Goal: Register for event/course

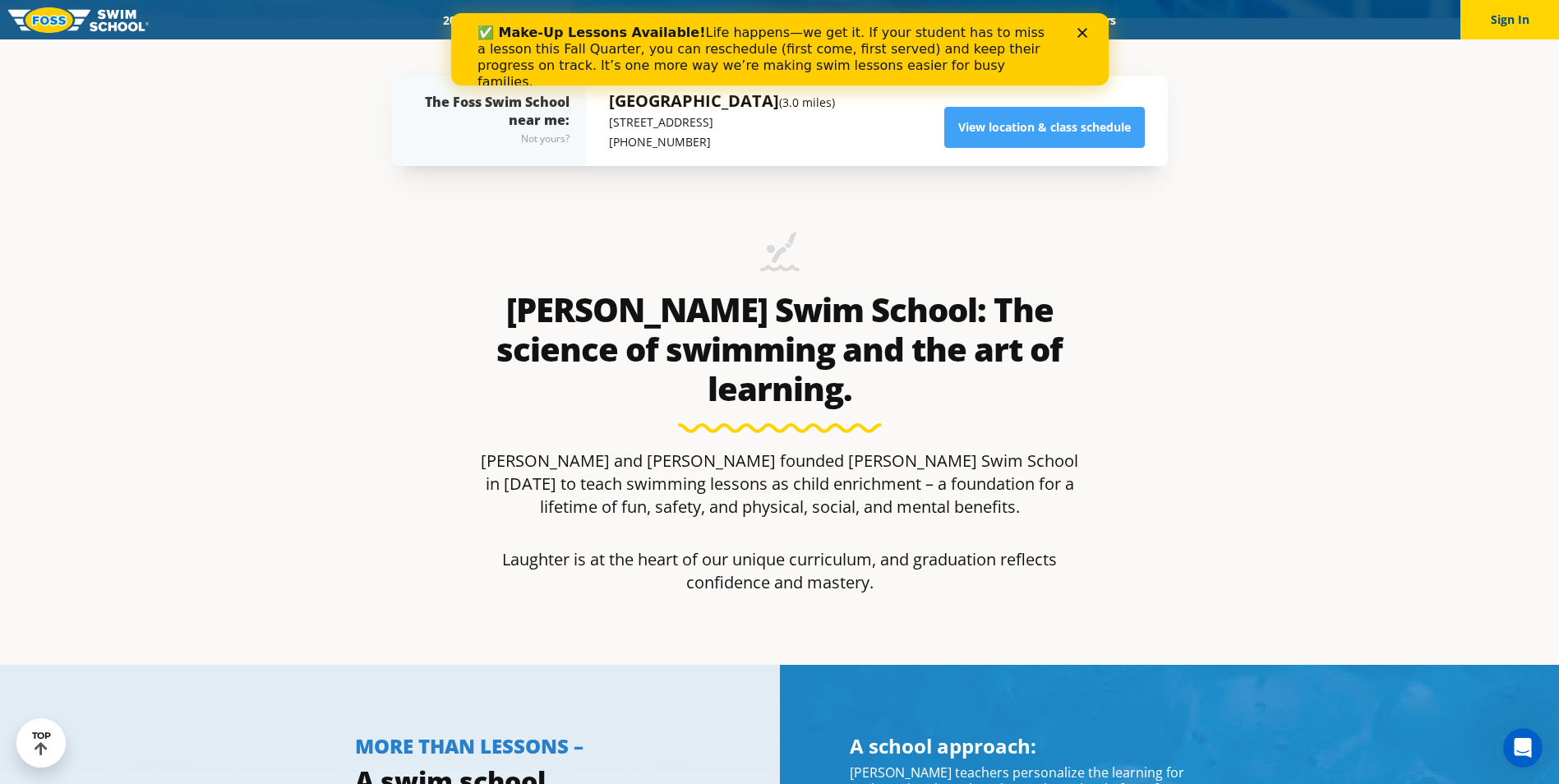
scroll to position [739, 0]
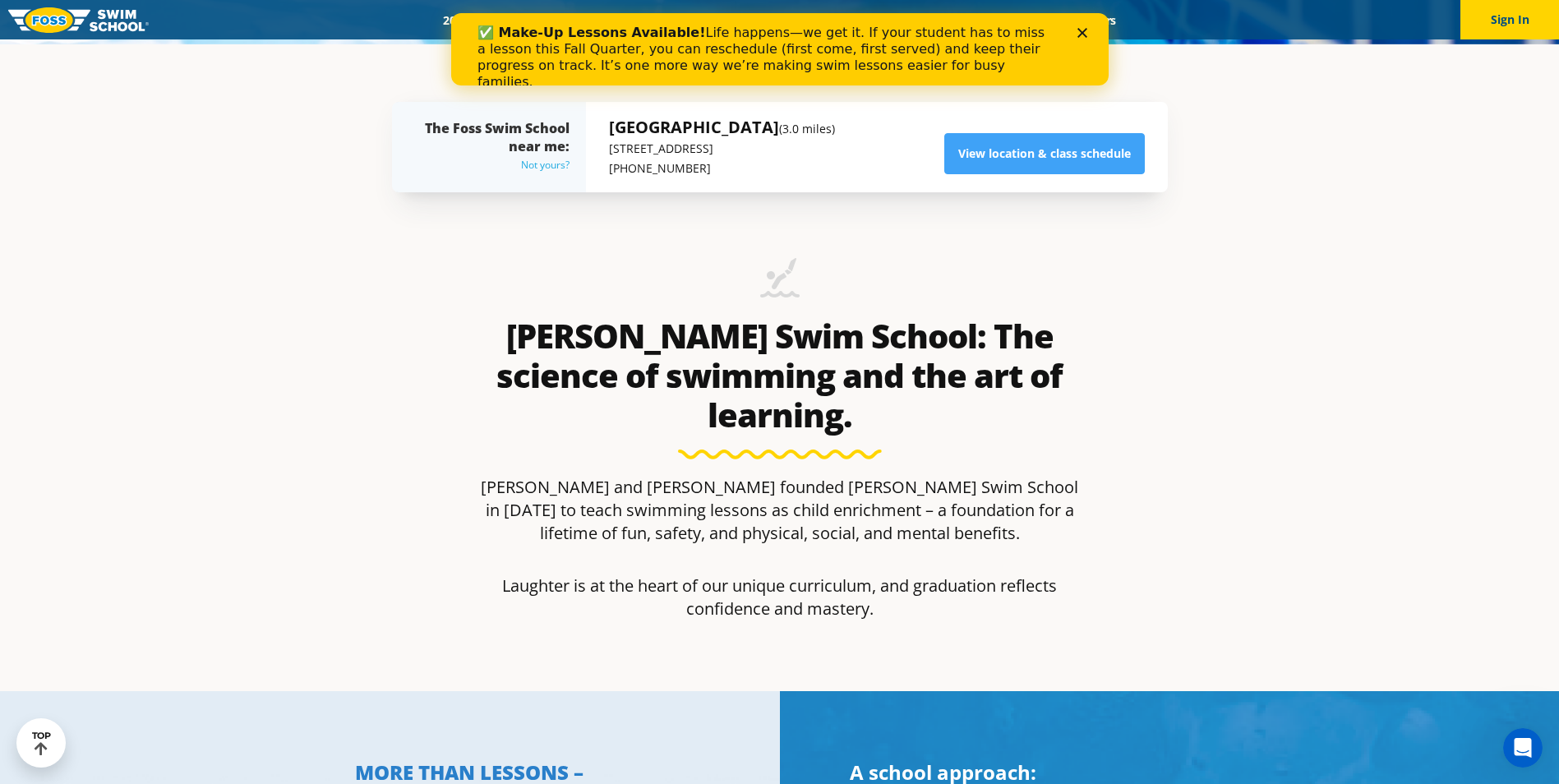
click at [532, 162] on div "Not yours?" at bounding box center [497, 165] width 145 height 20
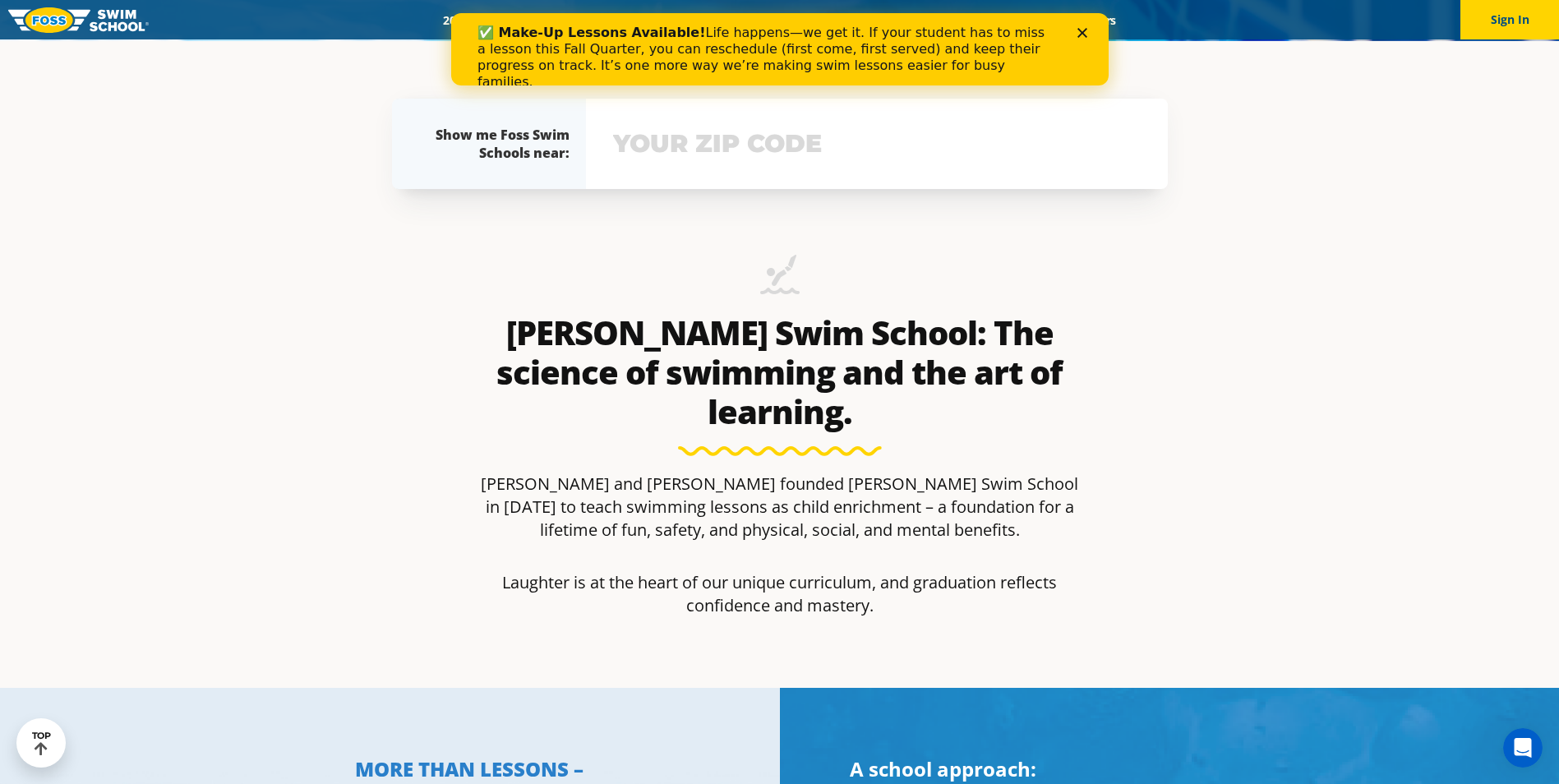
click at [743, 134] on input "text" at bounding box center [876, 143] width 536 height 47
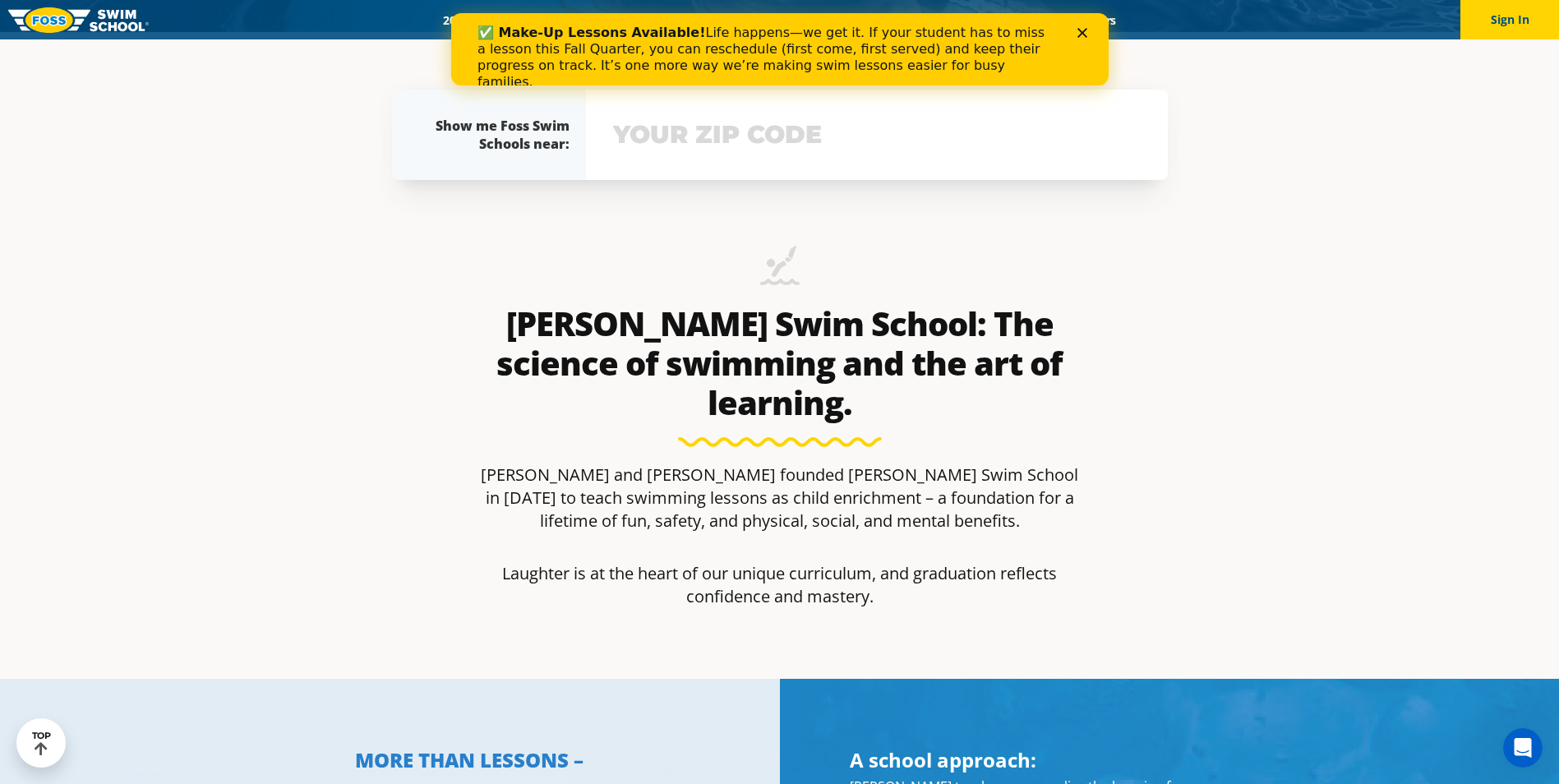
scroll to position [759, 0]
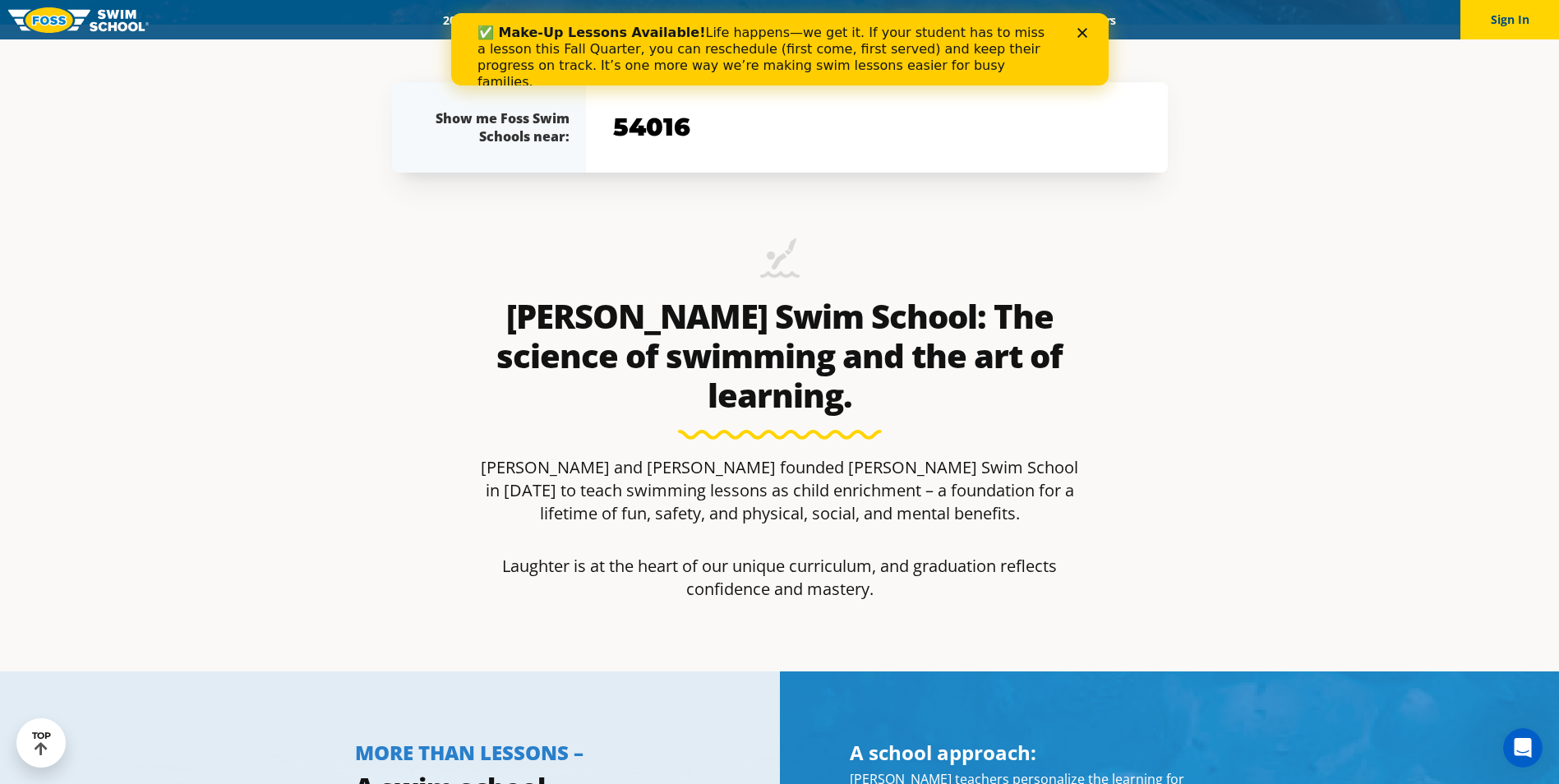
type input "54016"
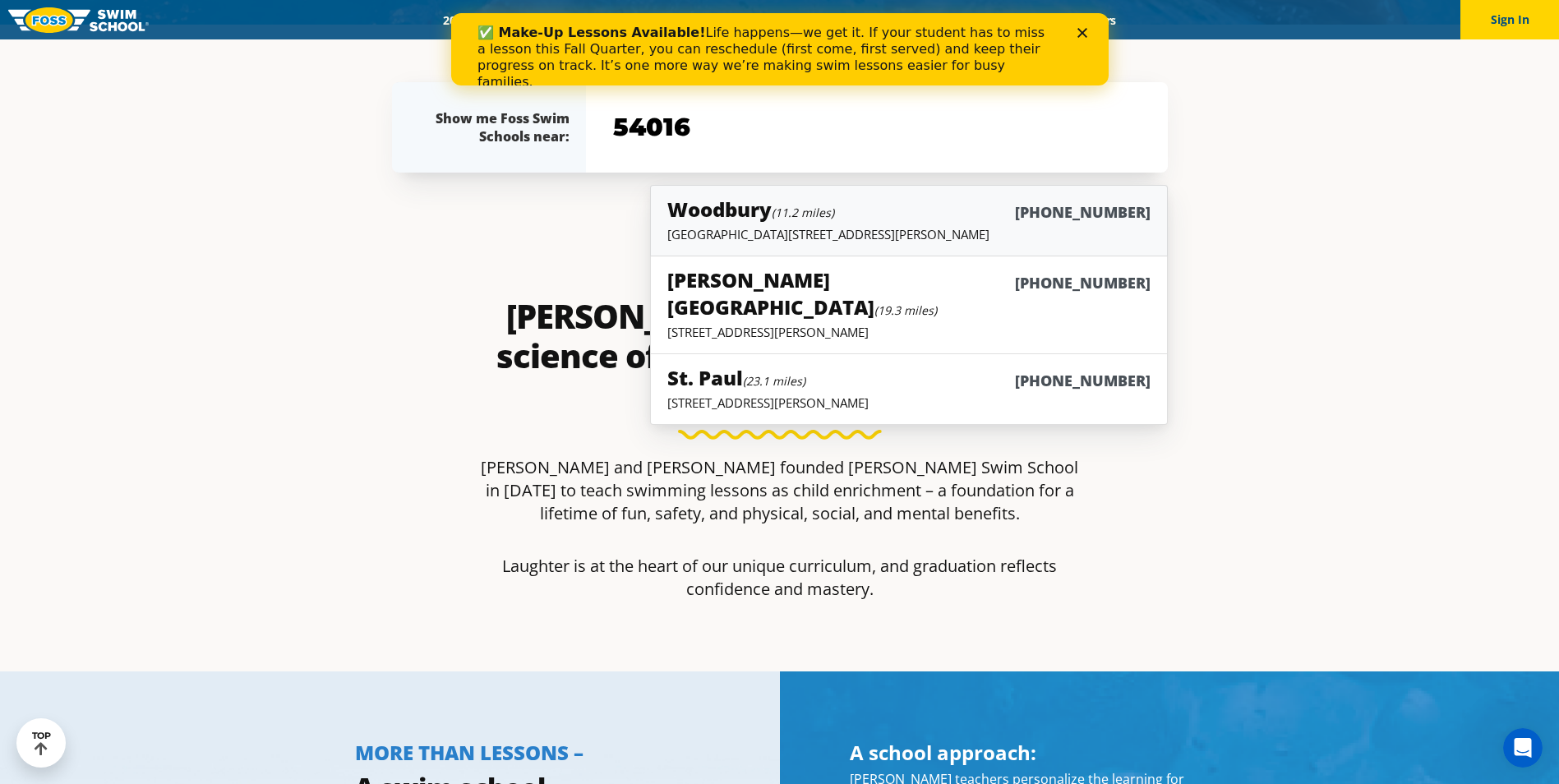
click at [822, 218] on small "(11.2 miles)" at bounding box center [802, 212] width 62 height 16
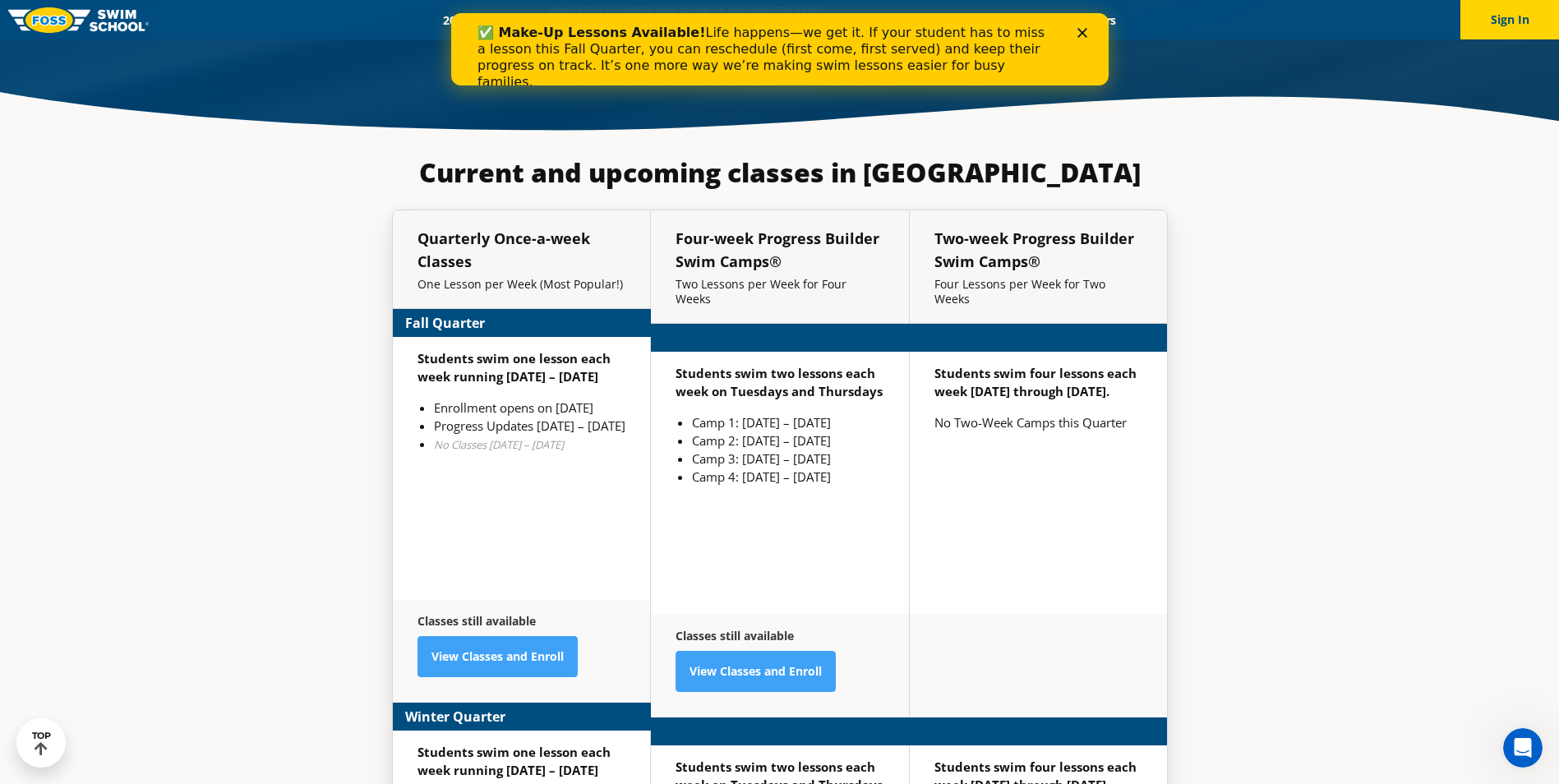
scroll to position [3946, 0]
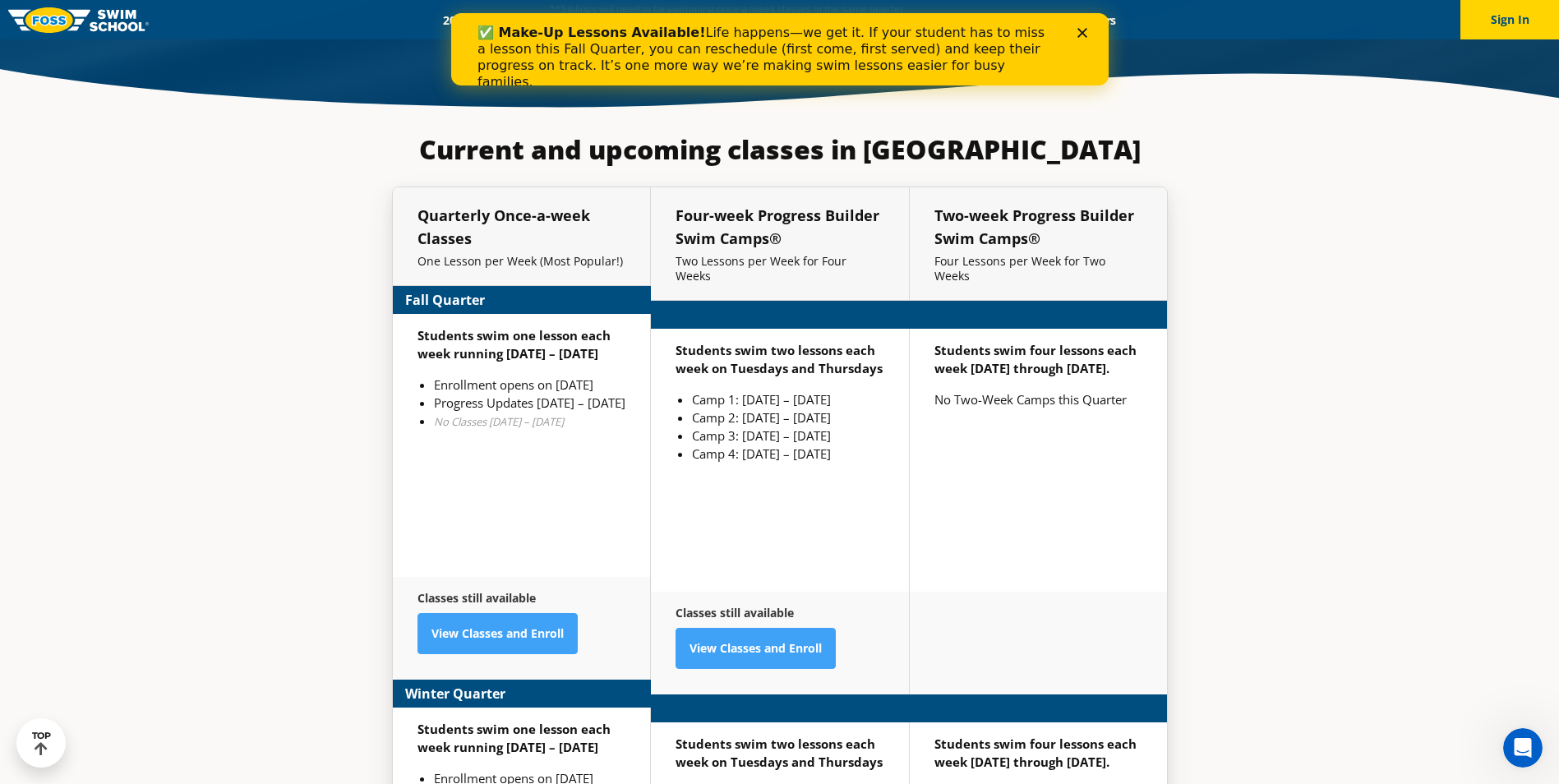
click at [1080, 34] on polygon "Close" at bounding box center [1081, 33] width 10 height 10
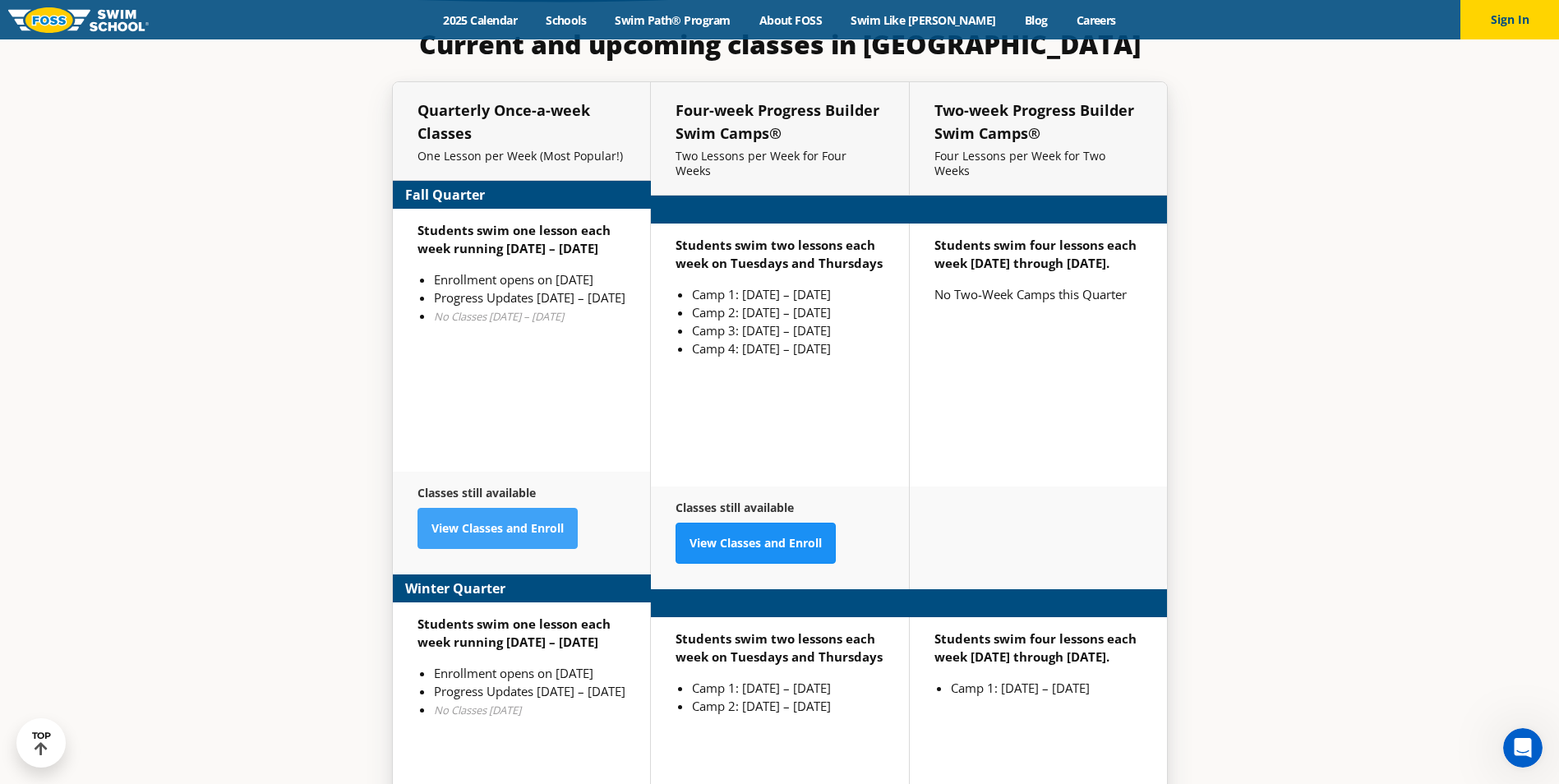
scroll to position [4028, 0]
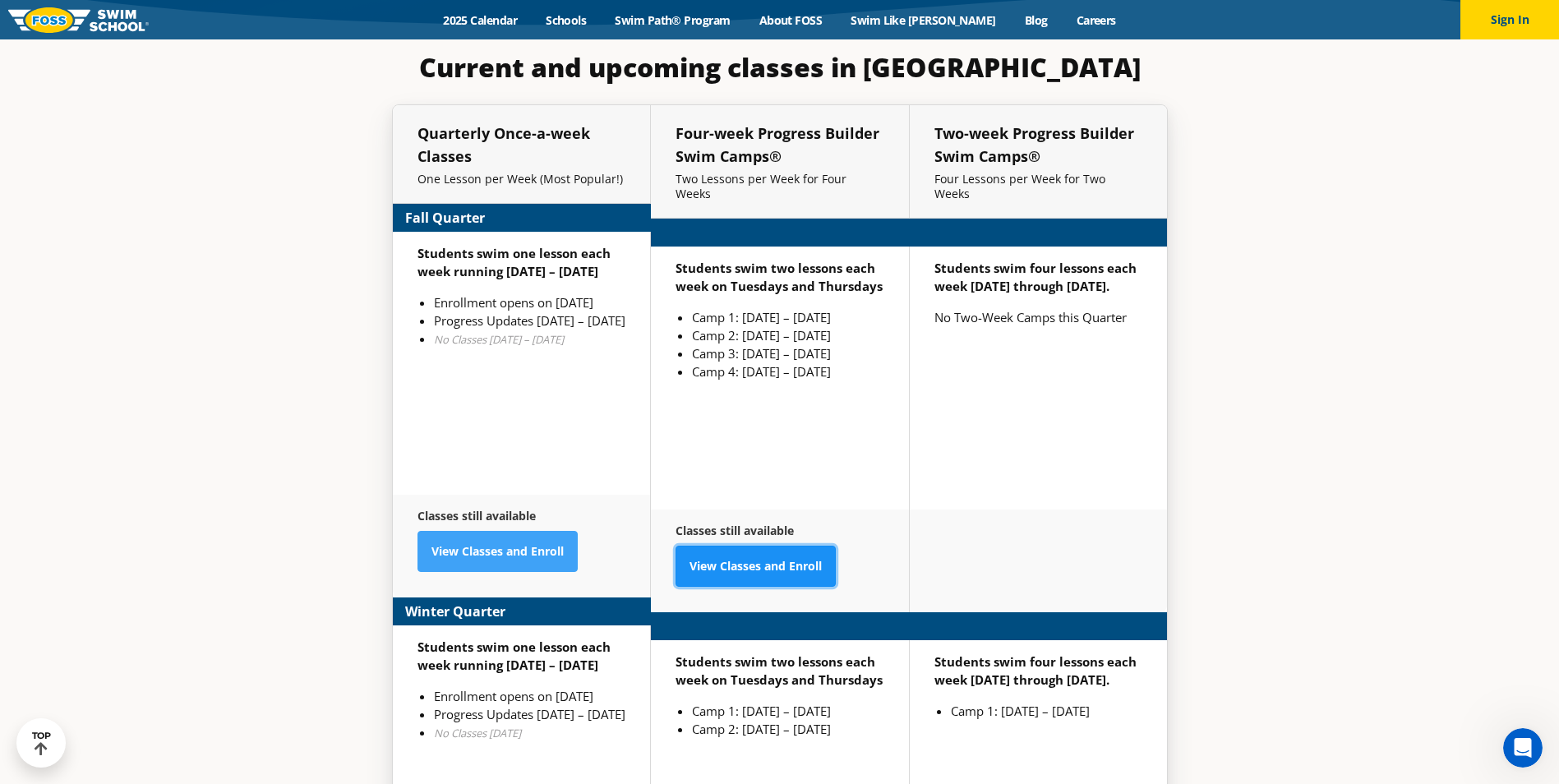
click at [789, 546] on link "View Classes and Enroll" at bounding box center [755, 566] width 160 height 41
